Goal: Transaction & Acquisition: Purchase product/service

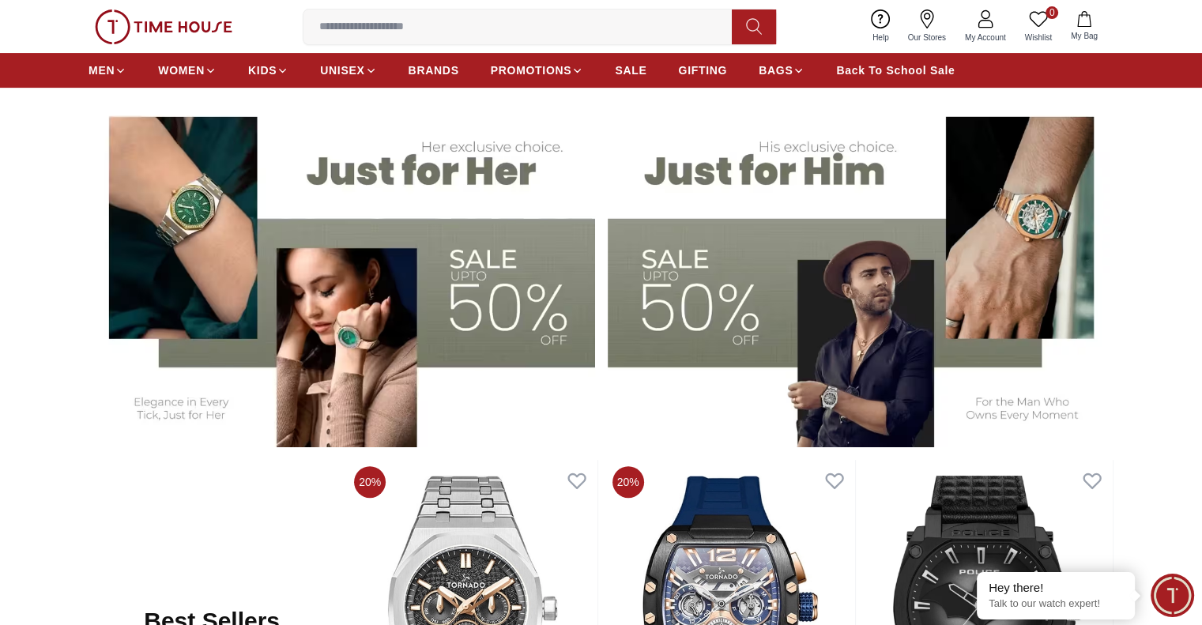
scroll to position [711, 0]
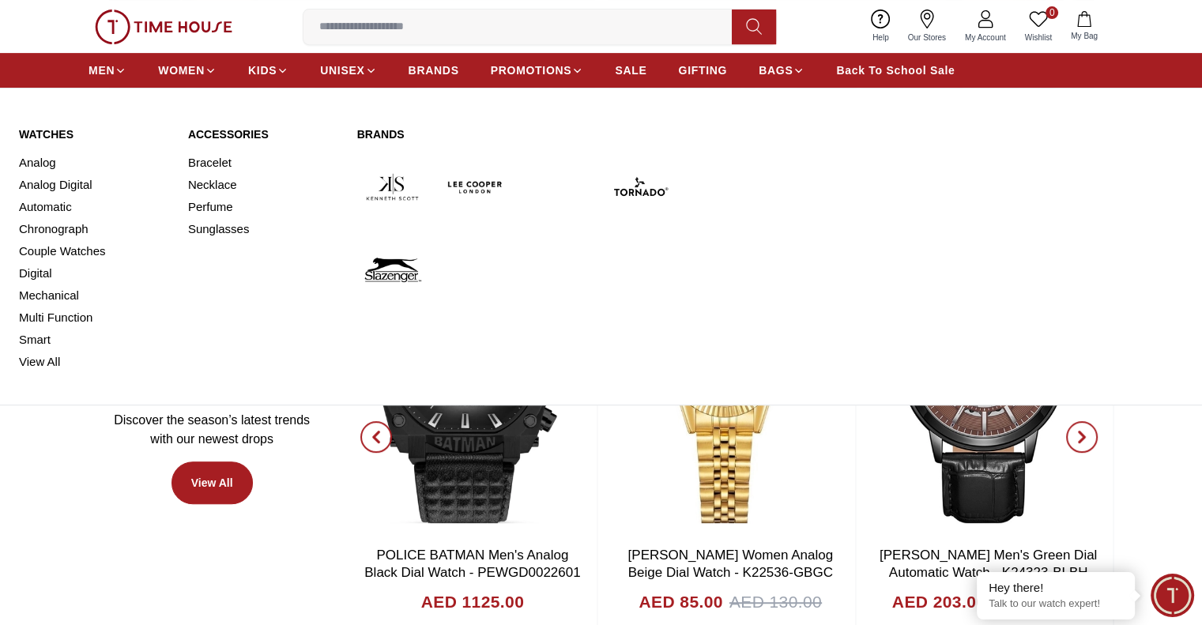
click at [52, 134] on link "Watches" at bounding box center [94, 134] width 150 height 16
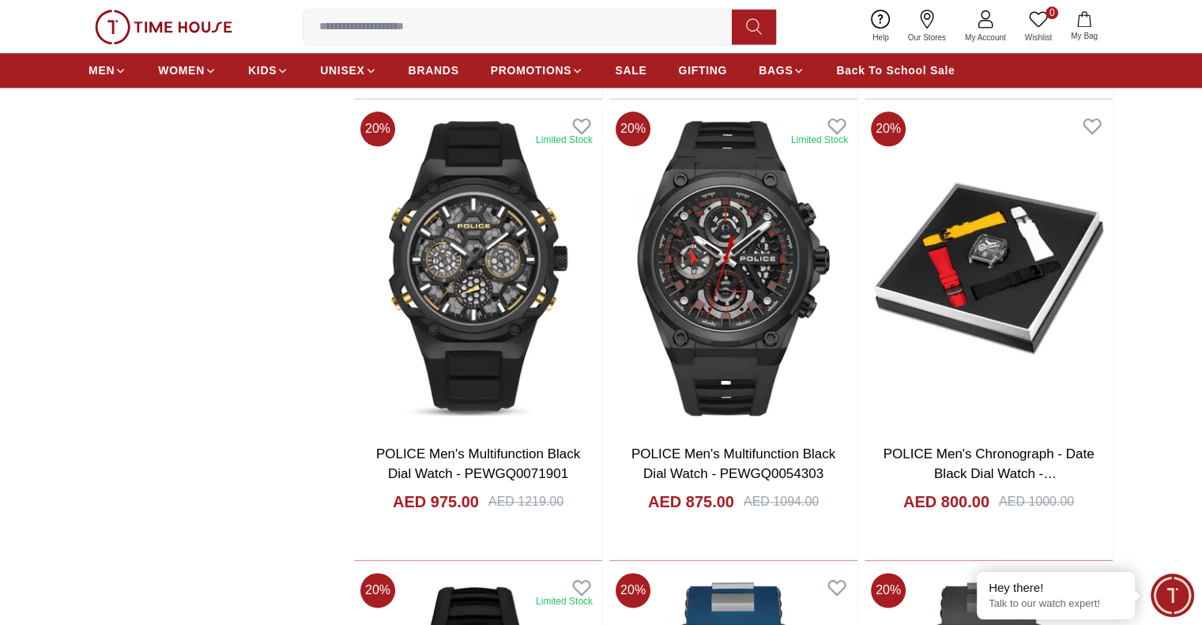
scroll to position [1897, 0]
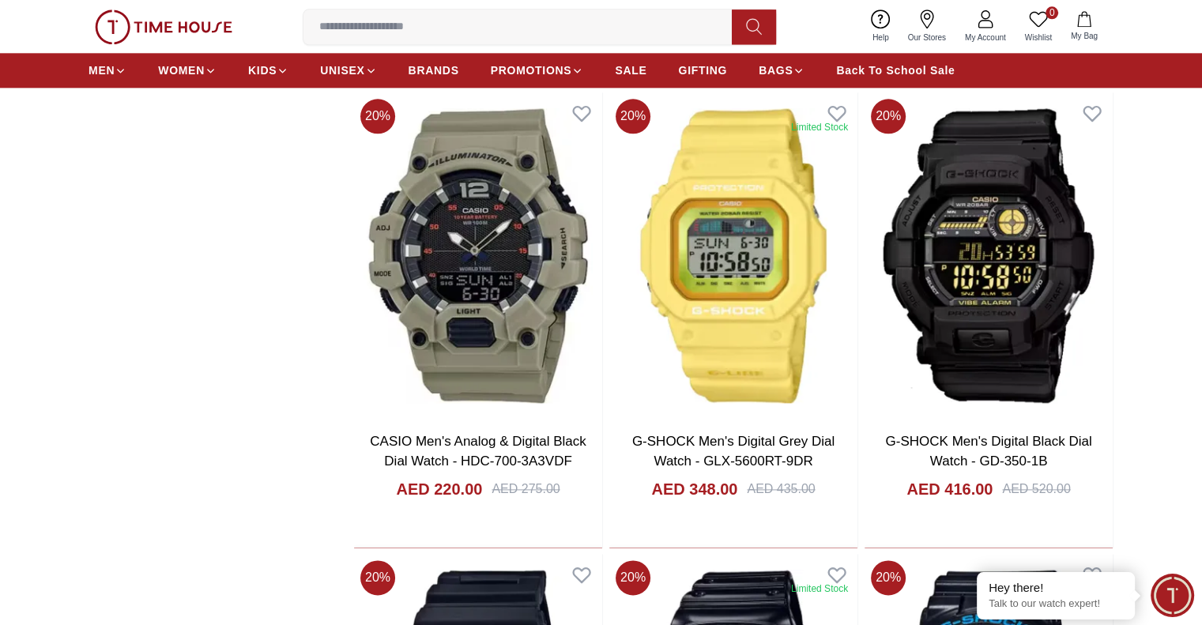
scroll to position [1897, 0]
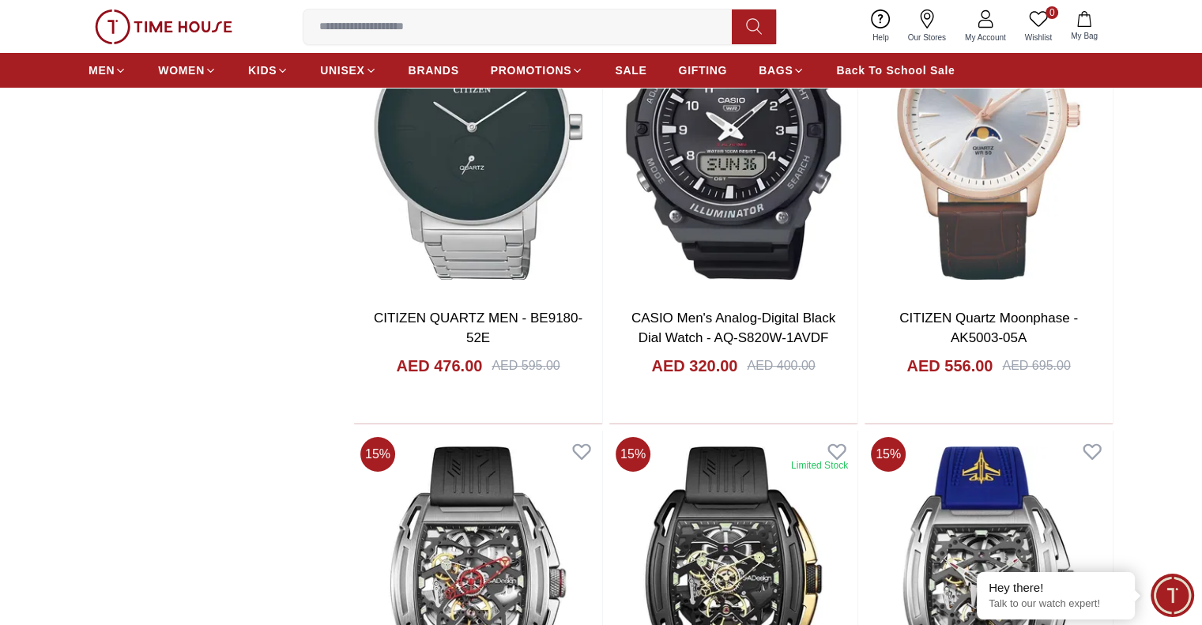
scroll to position [5769, 0]
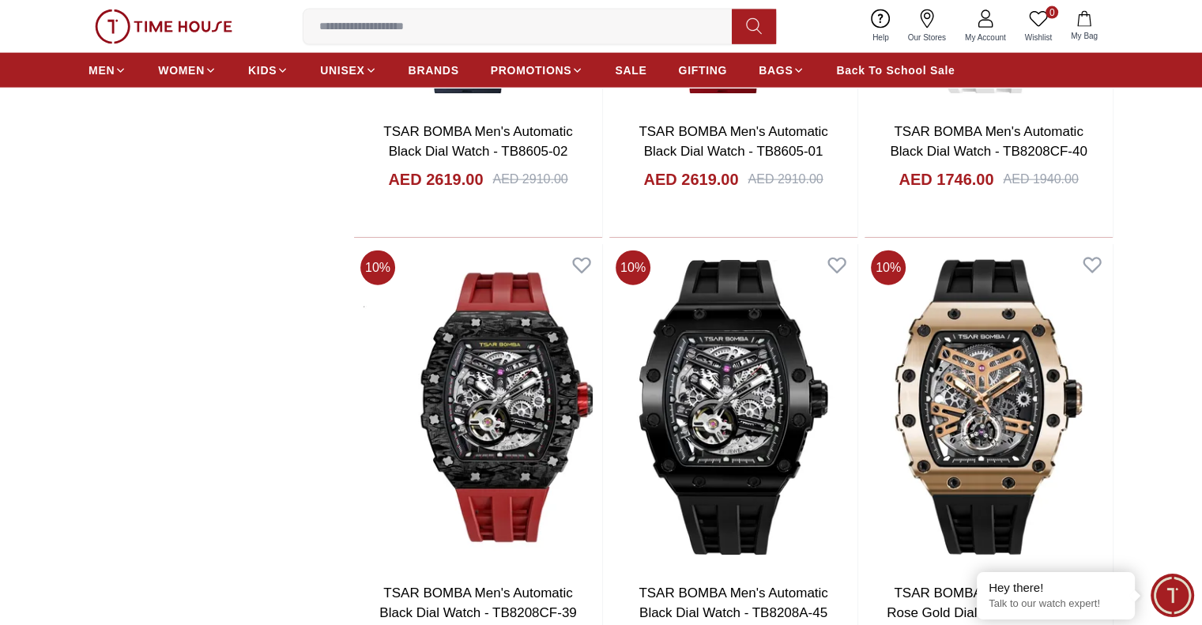
scroll to position [9799, 0]
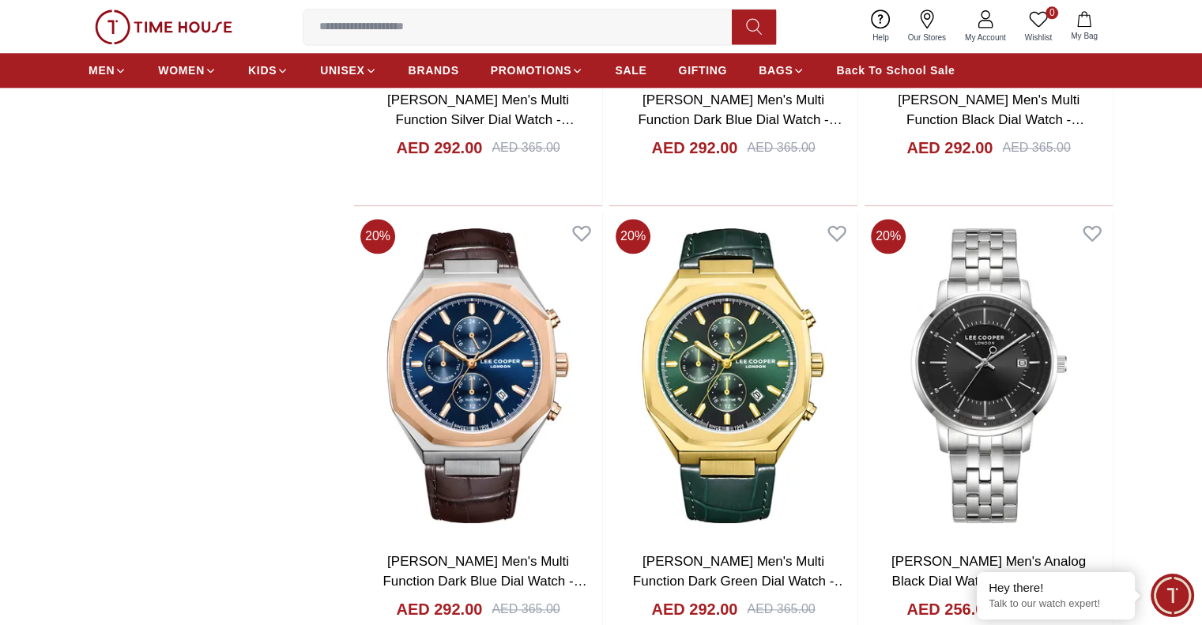
scroll to position [13750, 0]
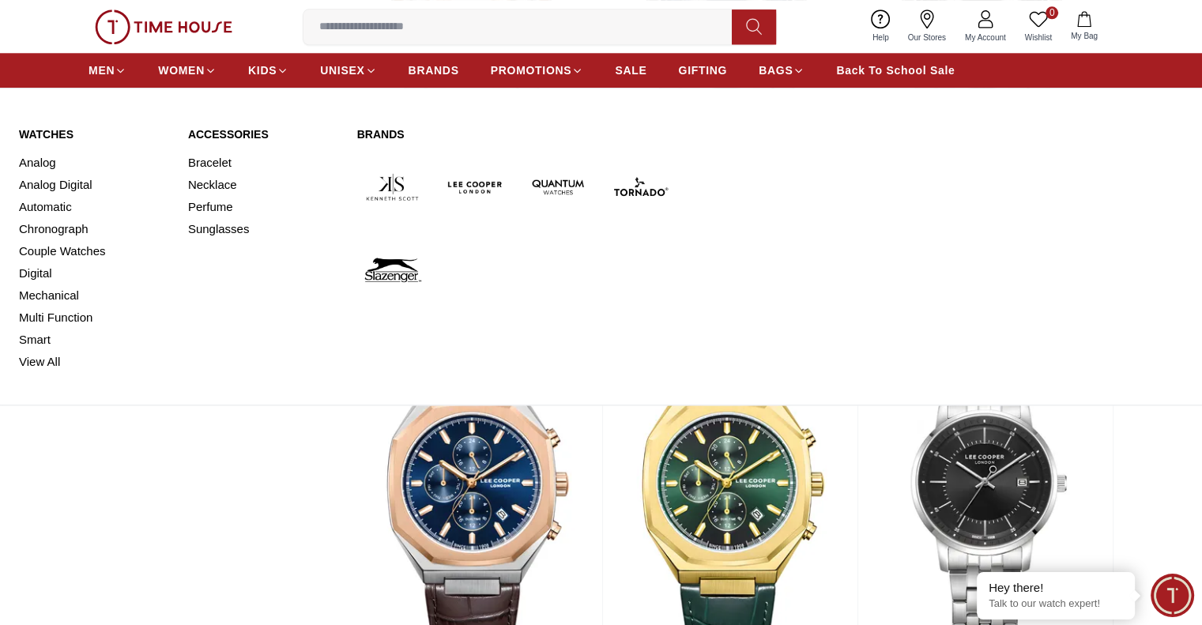
click at [24, 129] on link "Watches" at bounding box center [94, 134] width 150 height 16
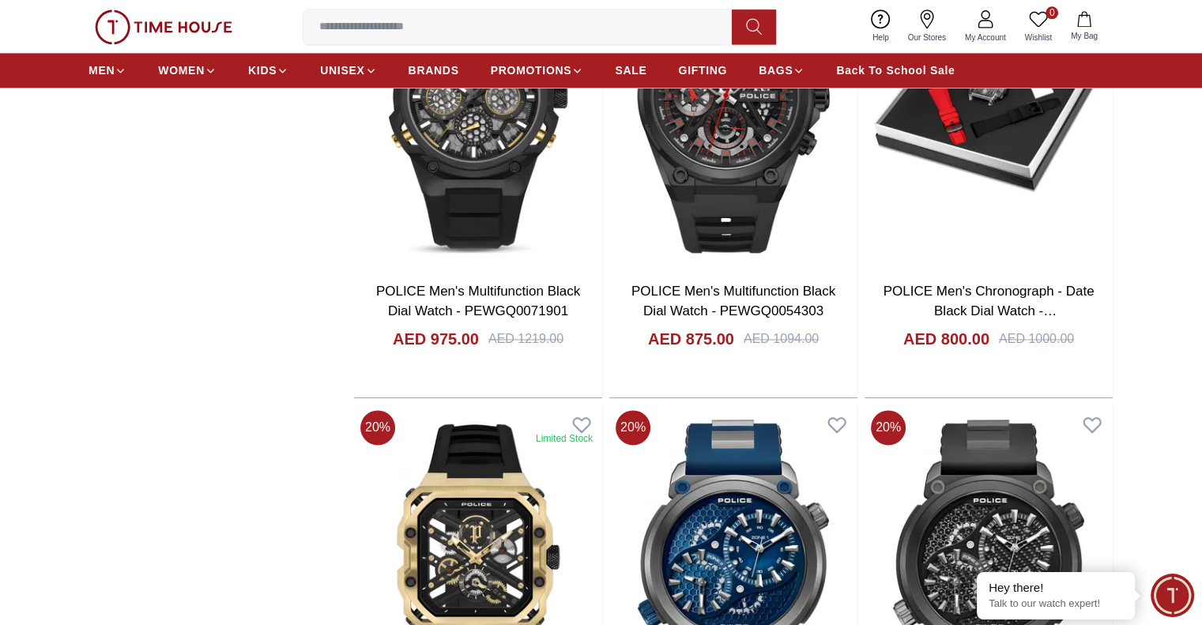
scroll to position [2009, 0]
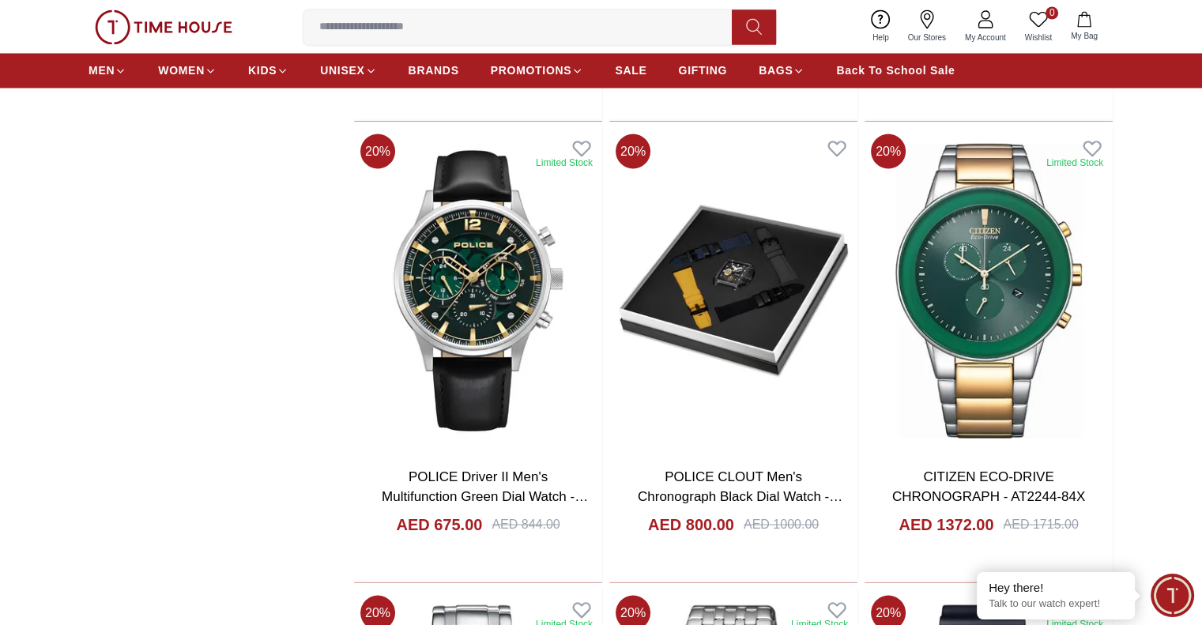
scroll to position [2957, 0]
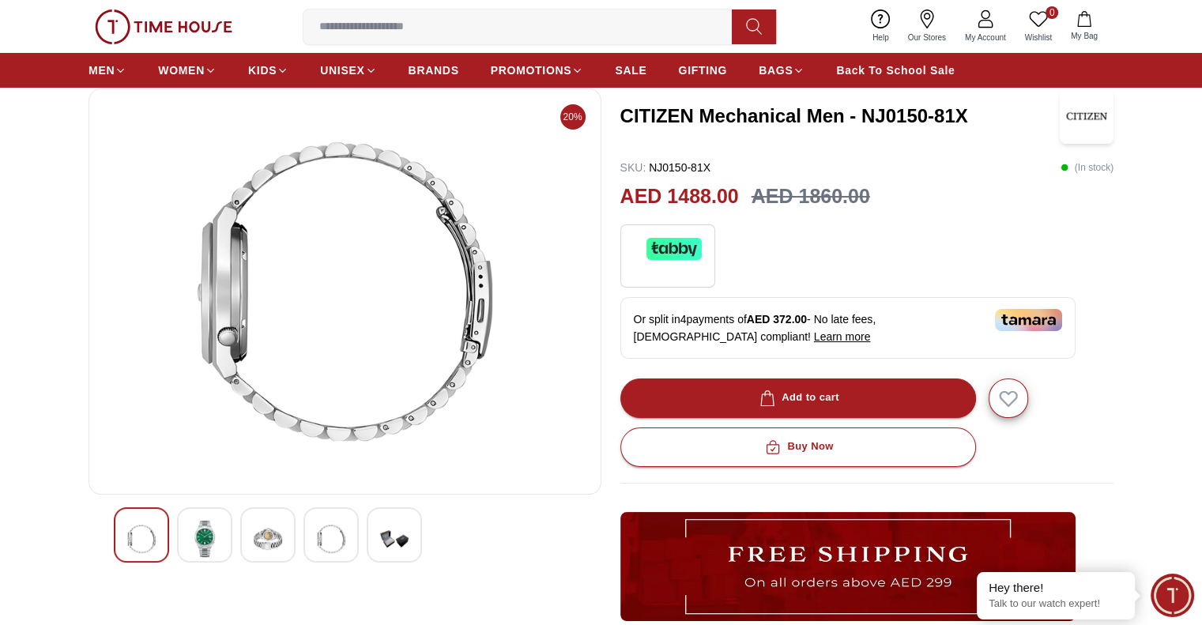
scroll to position [395, 0]
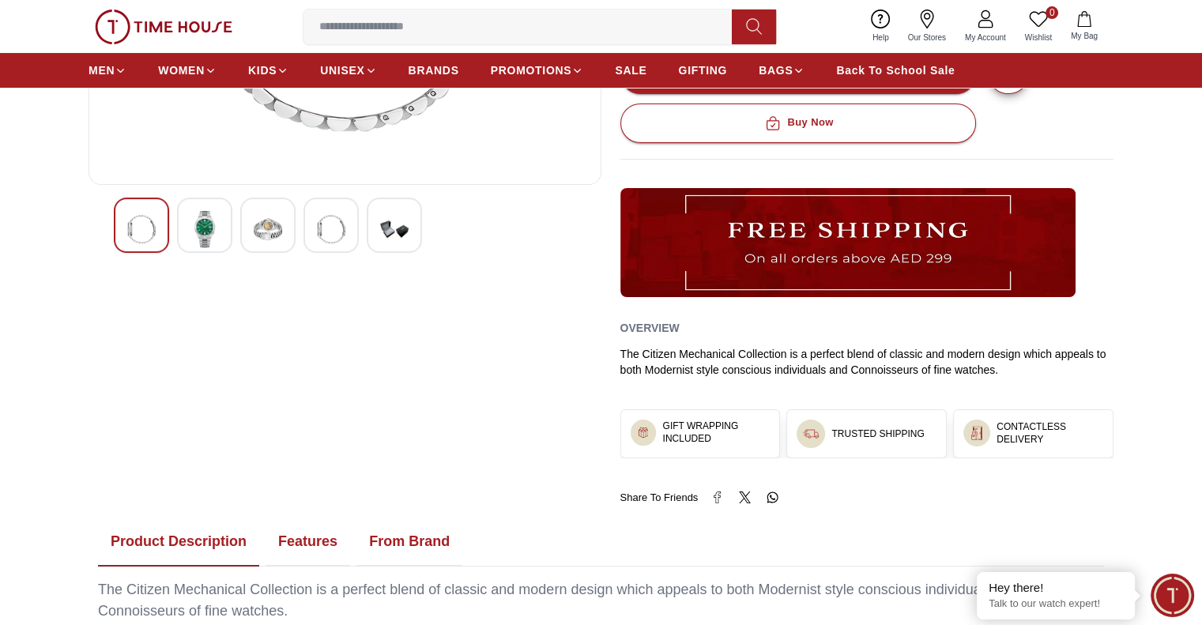
click at [221, 224] on div at bounding box center [204, 225] width 55 height 55
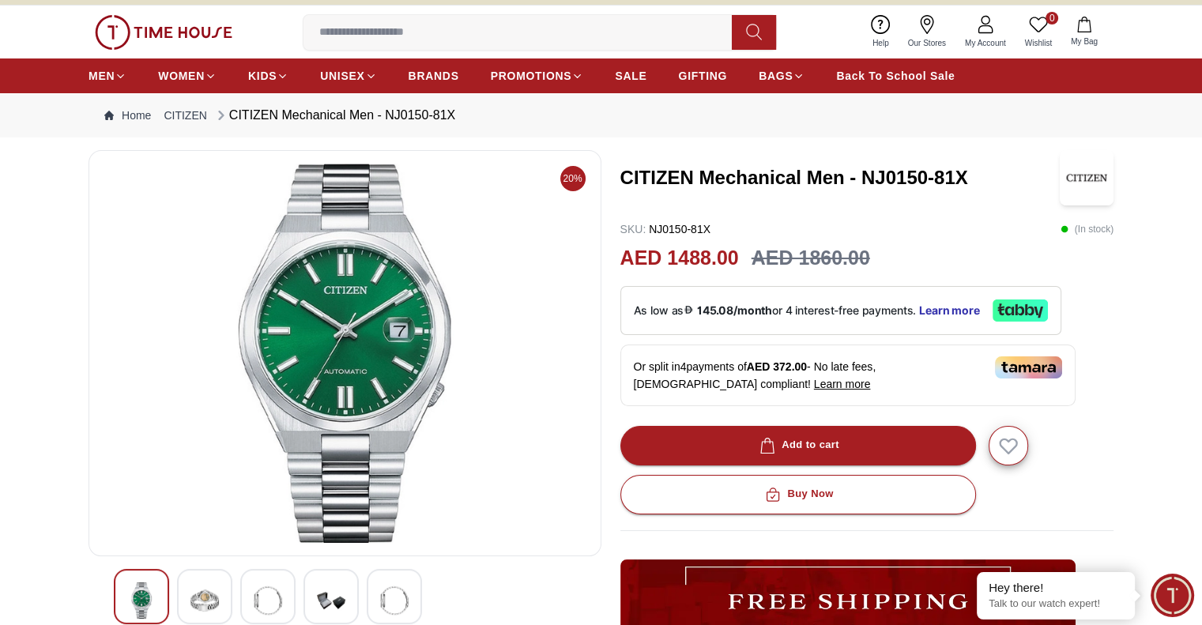
scroll to position [0, 0]
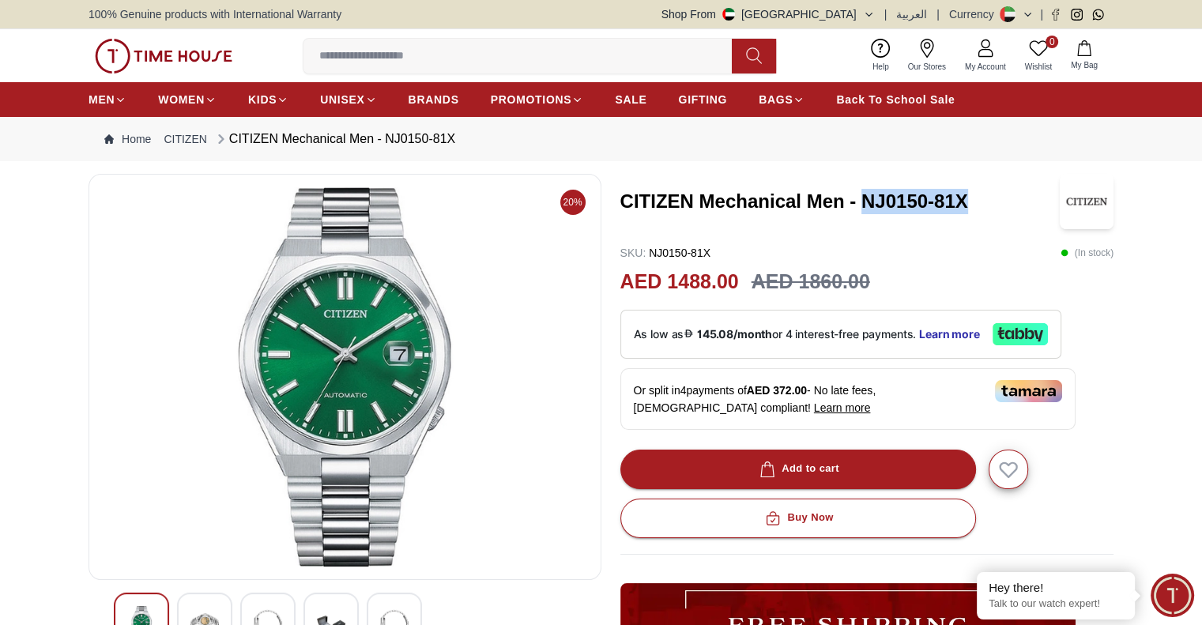
drag, startPoint x: 985, startPoint y: 202, endPoint x: 863, endPoint y: 202, distance: 121.7
click at [863, 202] on h3 "CITIZEN Mechanical Men - NJ0150-81X" at bounding box center [839, 201] width 439 height 25
copy h3 "NJ0150-81X"
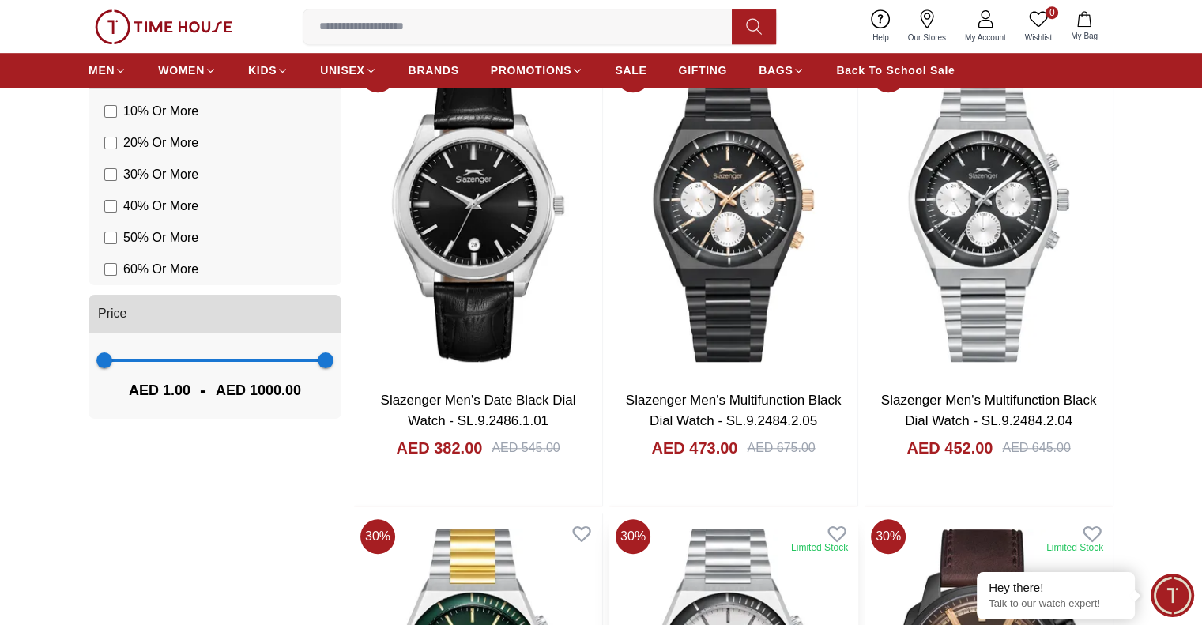
scroll to position [1106, 0]
